Goal: Transaction & Acquisition: Purchase product/service

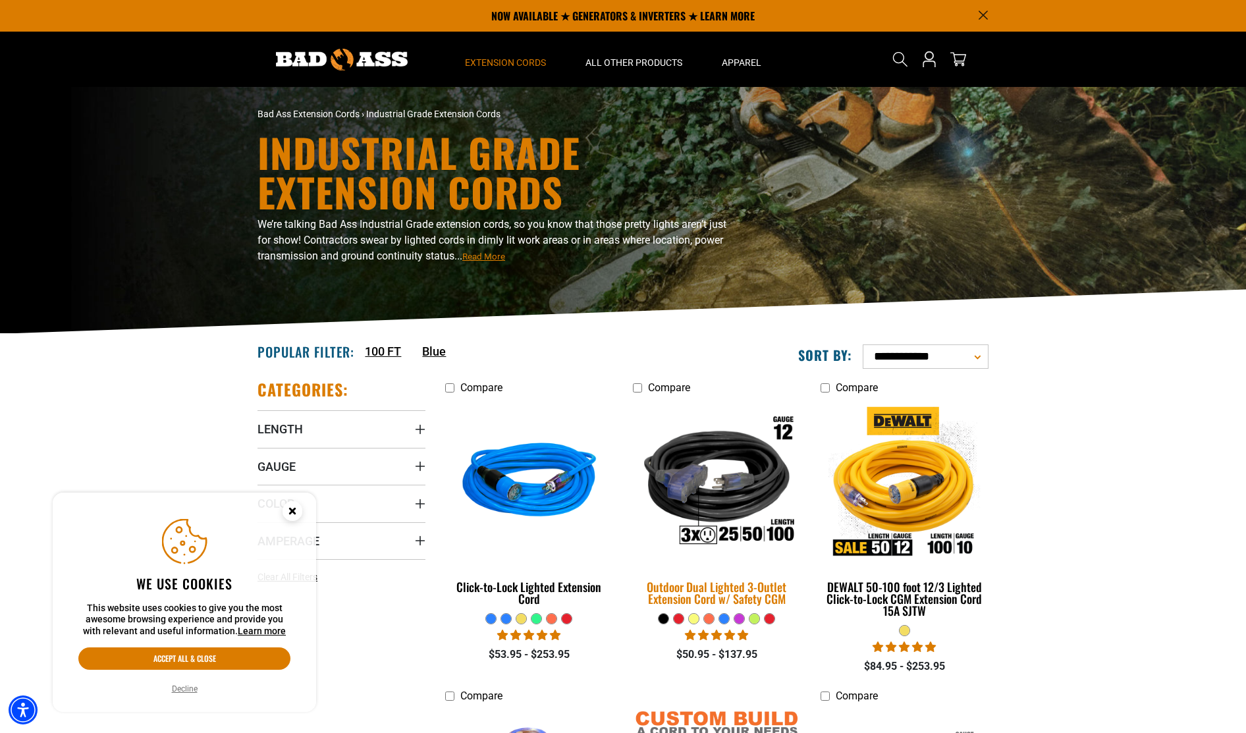
click at [749, 481] on img at bounding box center [716, 482] width 184 height 169
